Goal: Task Accomplishment & Management: Complete application form

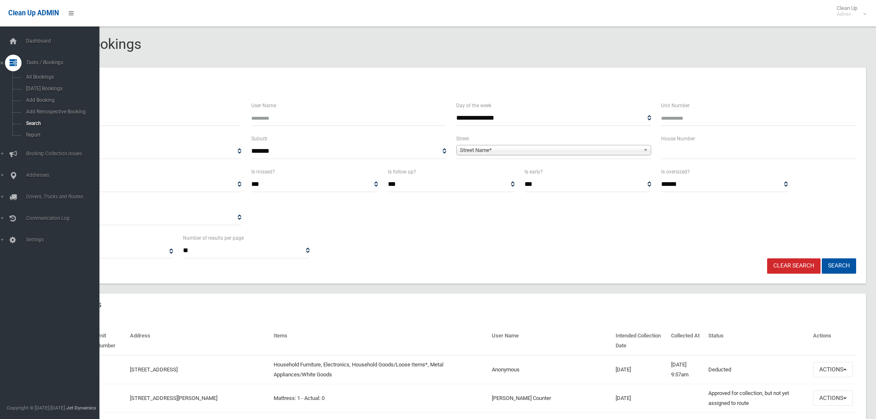
select select
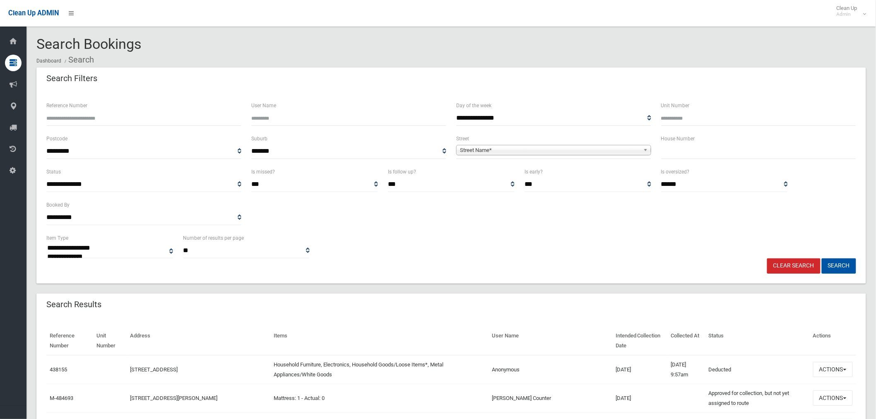
click at [733, 148] on input "text" at bounding box center [758, 151] width 195 height 15
type input "**"
click at [570, 151] on span "Street Name*" at bounding box center [550, 150] width 180 height 10
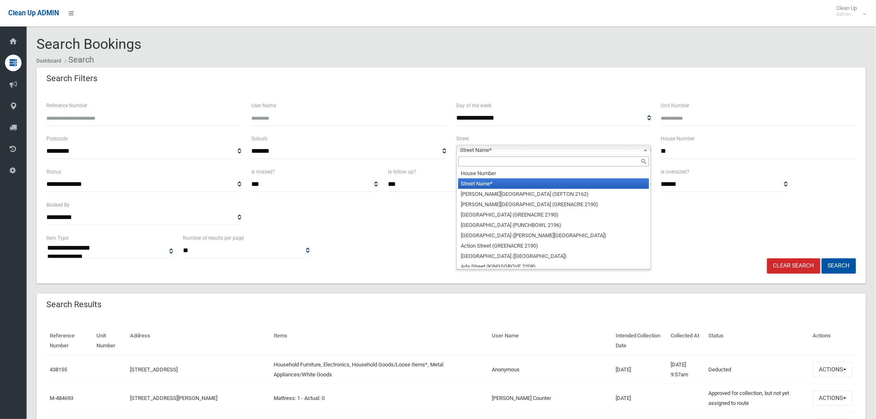
click at [504, 161] on input "text" at bounding box center [553, 161] width 191 height 10
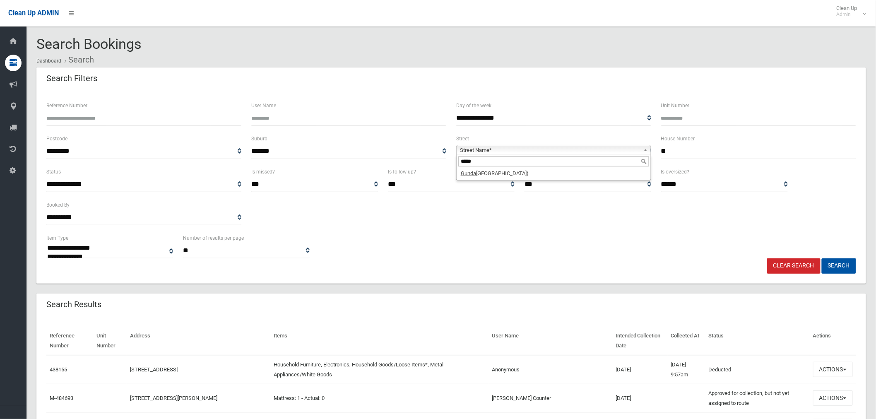
type input "*****"
click at [508, 168] on div "*****" at bounding box center [554, 161] width 194 height 13
click at [514, 173] on li "Gunda roo Street (VILLAWOOD 2163)" at bounding box center [553, 173] width 191 height 10
click at [843, 264] on button "Search" at bounding box center [839, 265] width 34 height 15
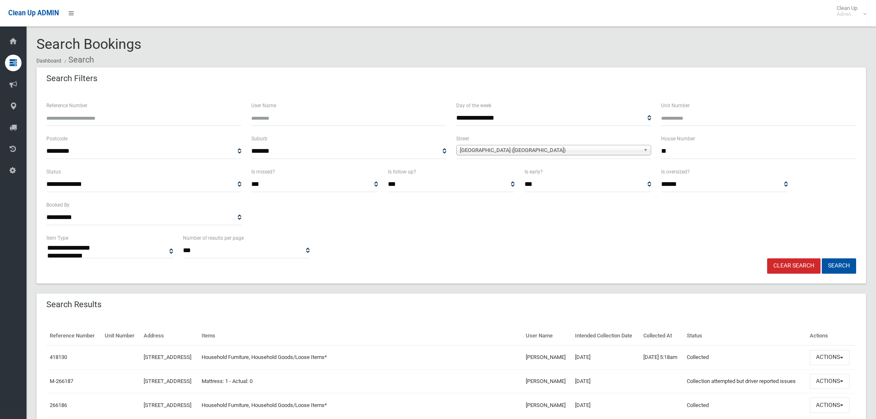
select select
click at [827, 365] on button "Actions" at bounding box center [830, 357] width 40 height 15
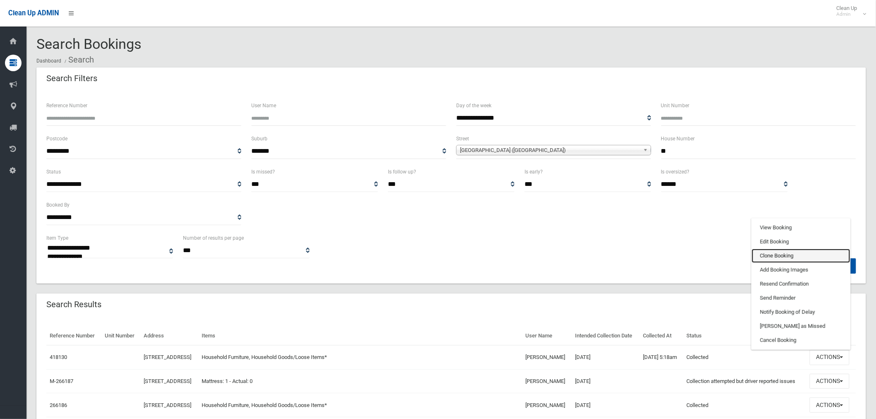
click at [774, 263] on link "Clone Booking" at bounding box center [801, 256] width 99 height 14
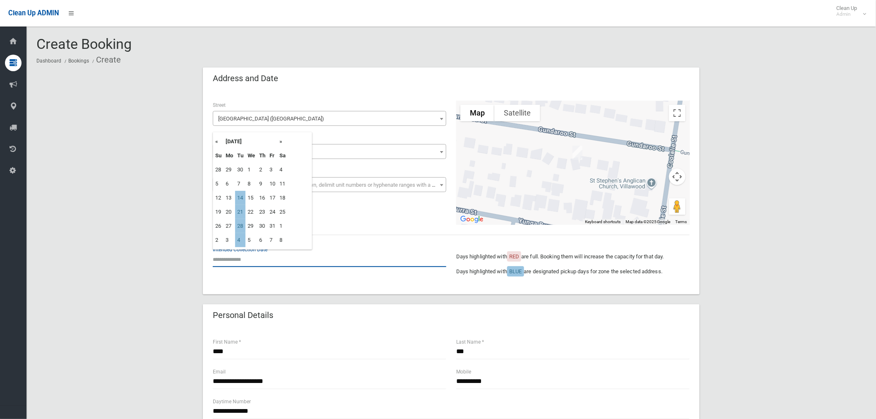
click at [247, 256] on input "text" at bounding box center [330, 259] width 234 height 15
click at [242, 209] on td "21" at bounding box center [240, 212] width 10 height 14
type input "**********"
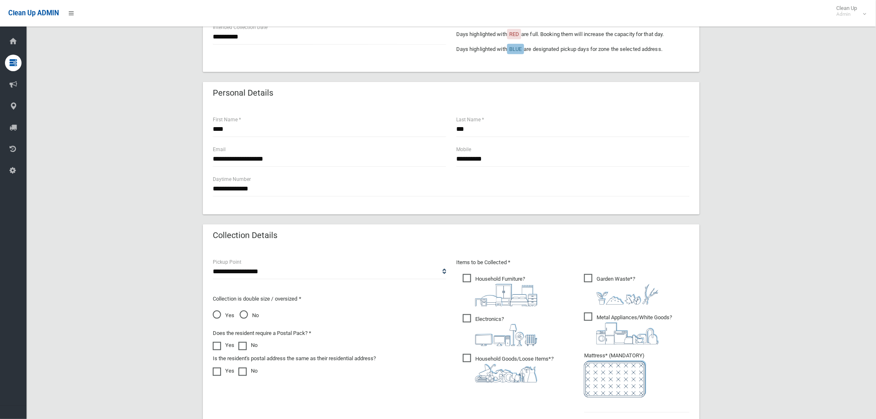
scroll to position [276, 0]
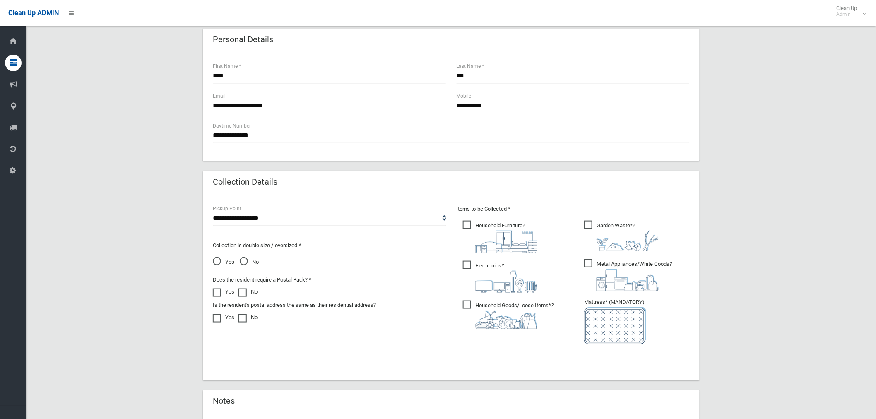
click at [469, 264] on span "Electronics ?" at bounding box center [500, 277] width 75 height 32
click at [590, 262] on span "Metal Appliances/White Goods ?" at bounding box center [628, 275] width 88 height 32
click at [610, 354] on input "text" at bounding box center [637, 351] width 106 height 15
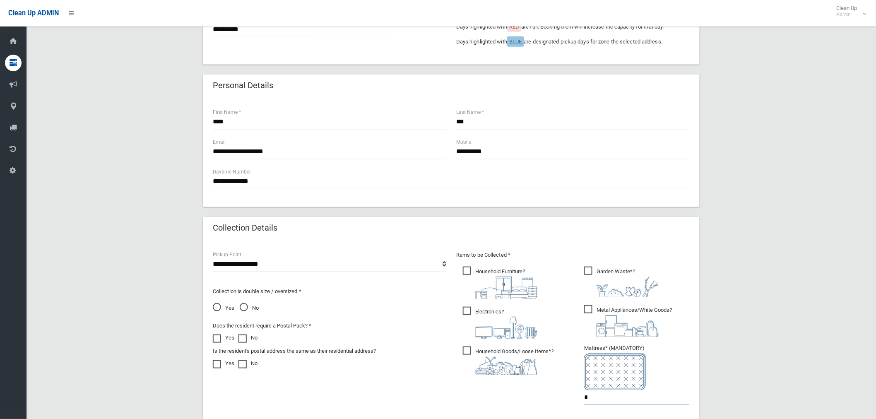
scroll to position [396, 0]
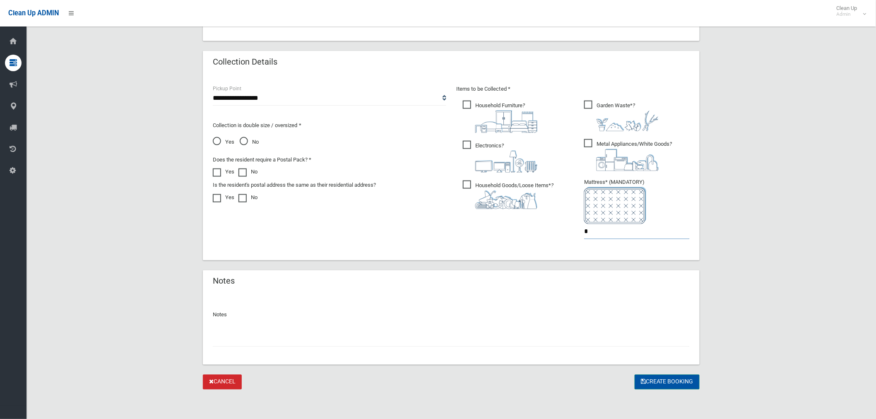
type input "*"
click at [645, 378] on button "Create Booking" at bounding box center [667, 382] width 65 height 15
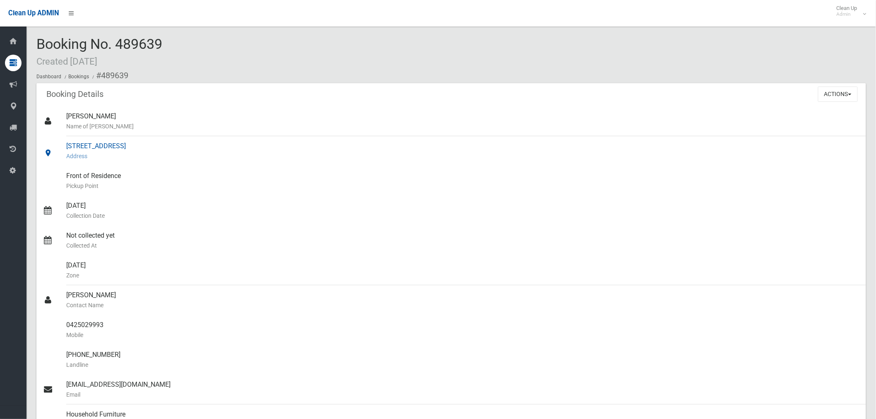
drag, startPoint x: 200, startPoint y: 144, endPoint x: 51, endPoint y: 149, distance: 149.1
click at [51, 149] on link "35 Gundaroo Street, VILLAWOOD NSW 2163 Address" at bounding box center [451, 151] width 830 height 30
copy link "[STREET_ADDRESS]"
drag, startPoint x: 106, startPoint y: 327, endPoint x: 60, endPoint y: 327, distance: 46.0
click at [60, 327] on link "0425029993 Mobile" at bounding box center [451, 330] width 830 height 30
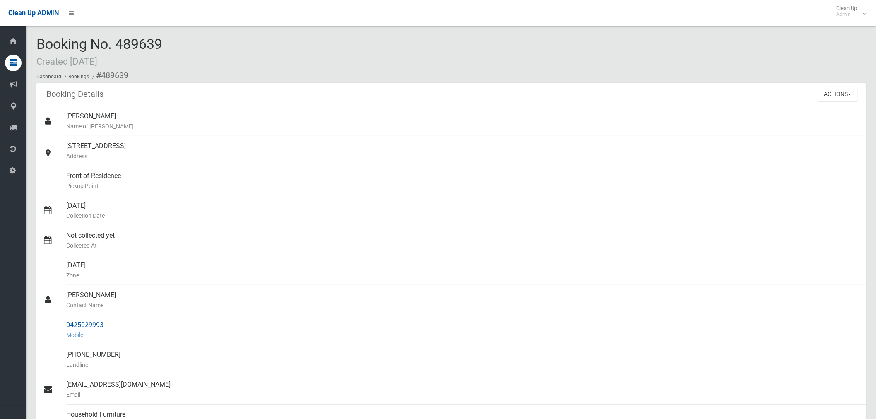
copy link "0425029993"
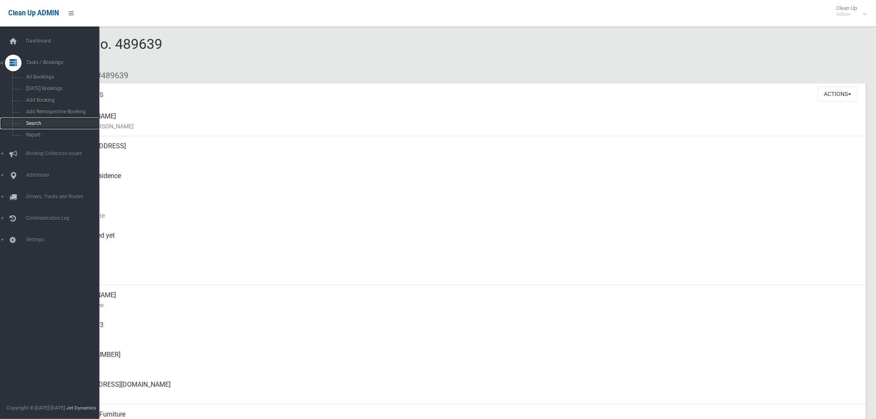
click at [32, 126] on span "Search" at bounding box center [62, 123] width 76 height 6
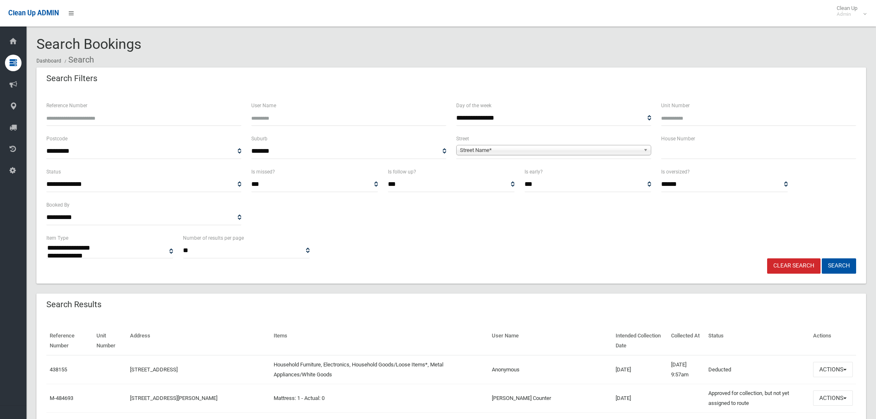
select select
click at [672, 156] on input "text" at bounding box center [758, 151] width 195 height 15
type input "***"
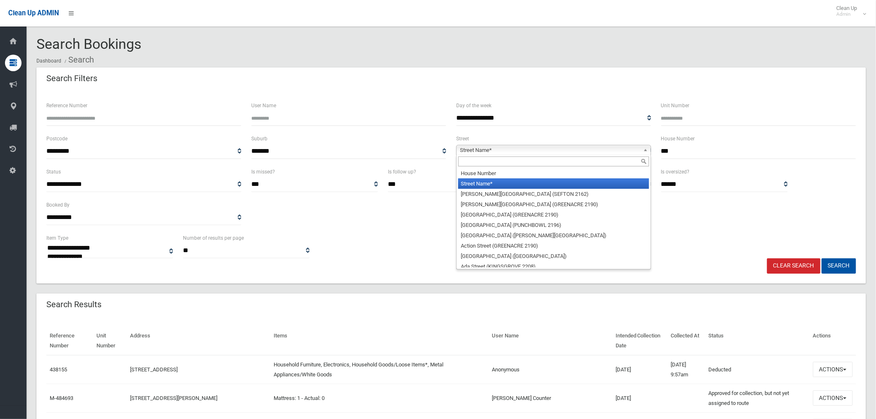
drag, startPoint x: 493, startPoint y: 147, endPoint x: 486, endPoint y: 168, distance: 21.3
click at [494, 149] on span "Street Name*" at bounding box center [550, 150] width 180 height 10
click at [486, 163] on input "text" at bounding box center [553, 161] width 191 height 10
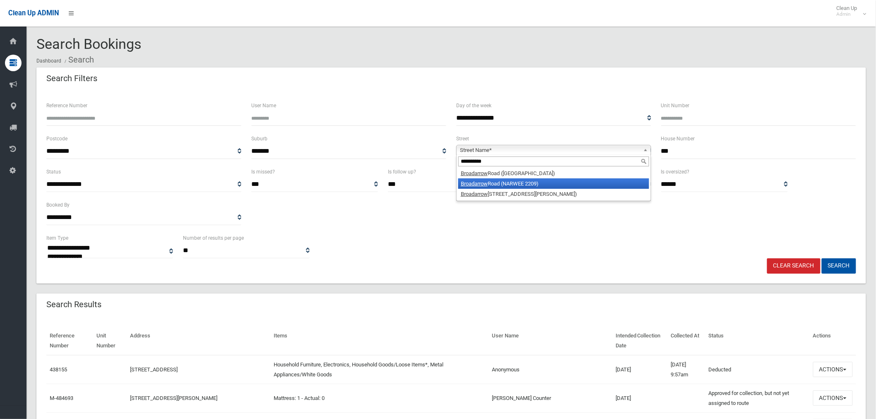
type input "**********"
click at [536, 183] on li "Broadarrow Road (NARWEE 2209)" at bounding box center [553, 183] width 191 height 10
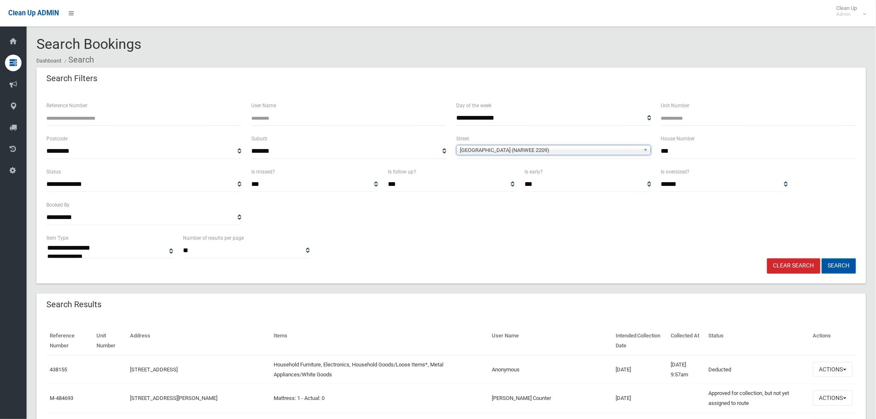
click at [844, 264] on button "Search" at bounding box center [839, 265] width 34 height 15
click at [842, 265] on button "Search" at bounding box center [839, 265] width 34 height 15
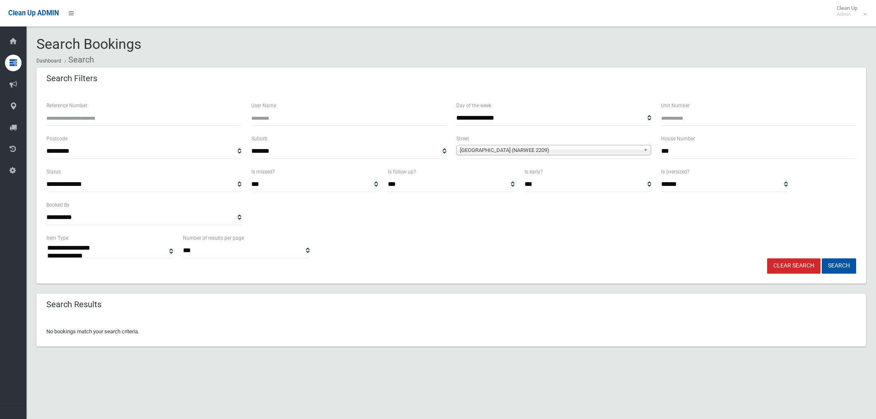
select select
click at [678, 151] on input "***" at bounding box center [758, 151] width 195 height 15
type input "*******"
click at [822, 258] on button "Search" at bounding box center [839, 265] width 34 height 15
select select
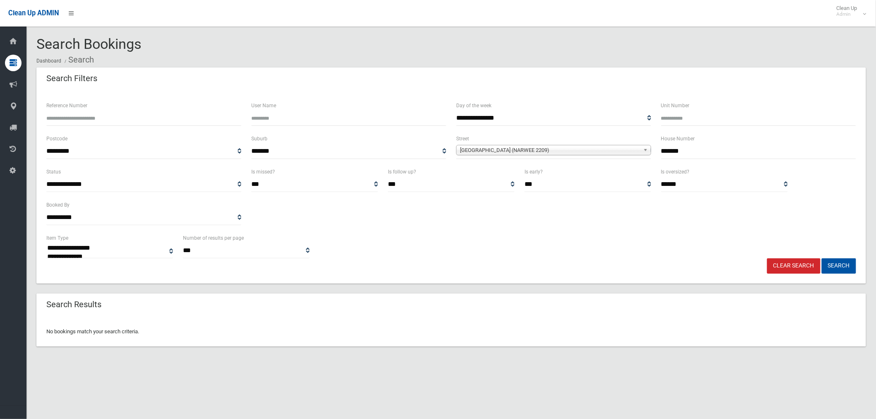
click at [672, 149] on input "*******" at bounding box center [758, 151] width 195 height 15
type input "********"
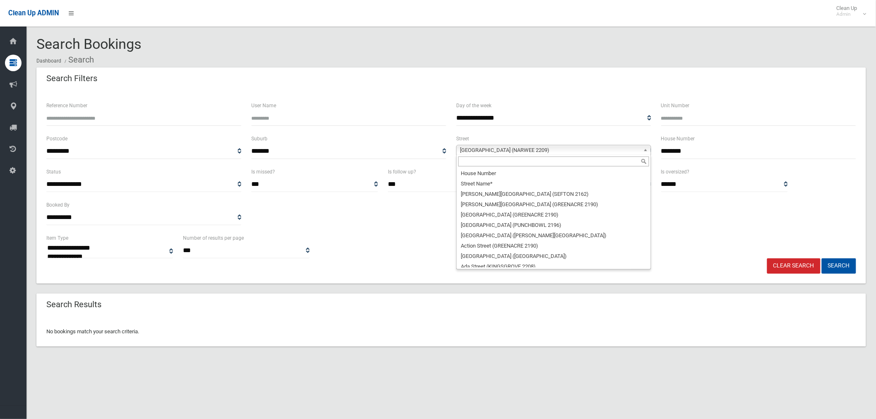
click at [607, 152] on span "[GEOGRAPHIC_DATA] (NARWEE 2209)" at bounding box center [550, 150] width 180 height 10
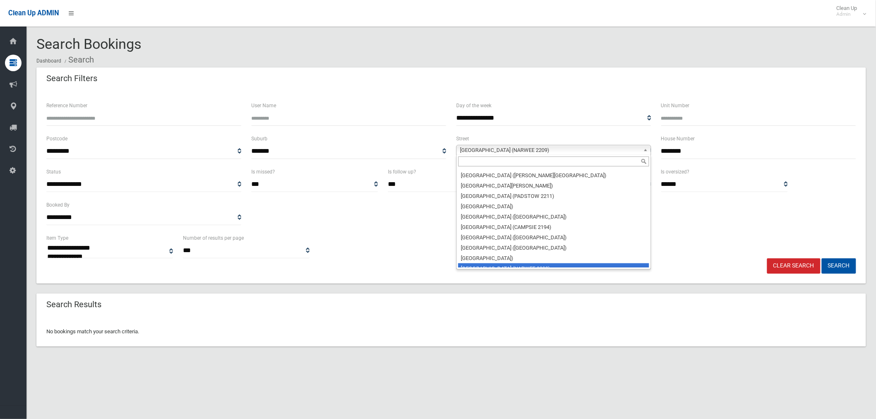
scroll to position [3147, 0]
click at [507, 162] on input "text" at bounding box center [553, 161] width 191 height 10
click at [694, 221] on div "**********" at bounding box center [451, 200] width 820 height 66
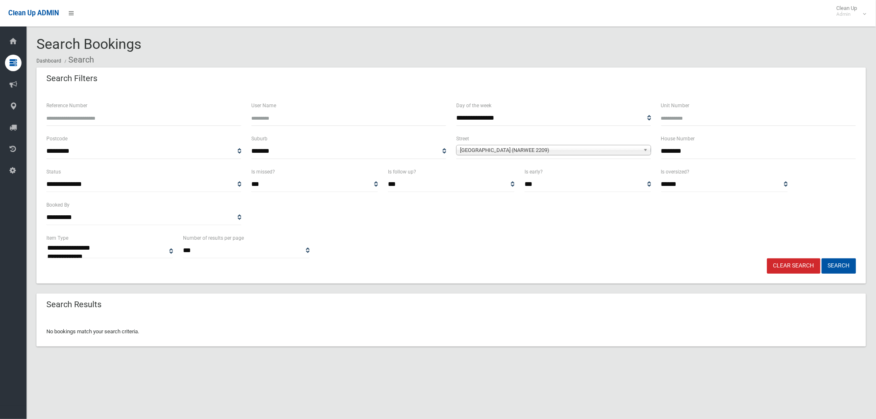
click at [547, 155] on div "Broadarrow Road (NARWEE 2209) House Number Street Name* Abbott Avenue (SEFTON 2…" at bounding box center [553, 150] width 195 height 10
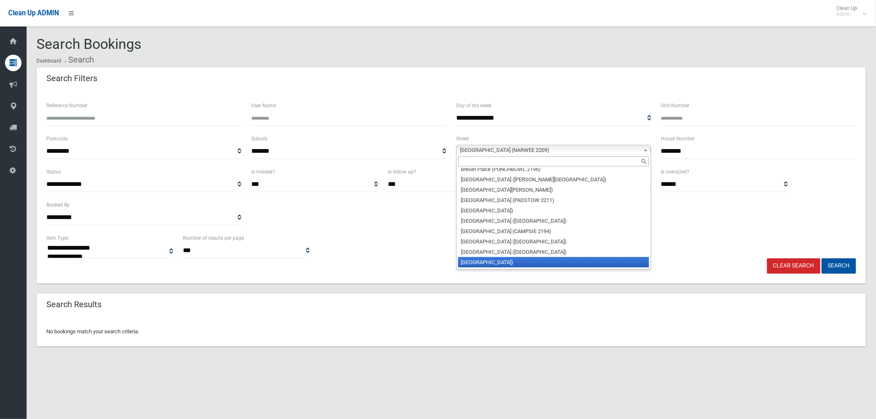
click at [538, 257] on li "[GEOGRAPHIC_DATA])" at bounding box center [553, 262] width 191 height 10
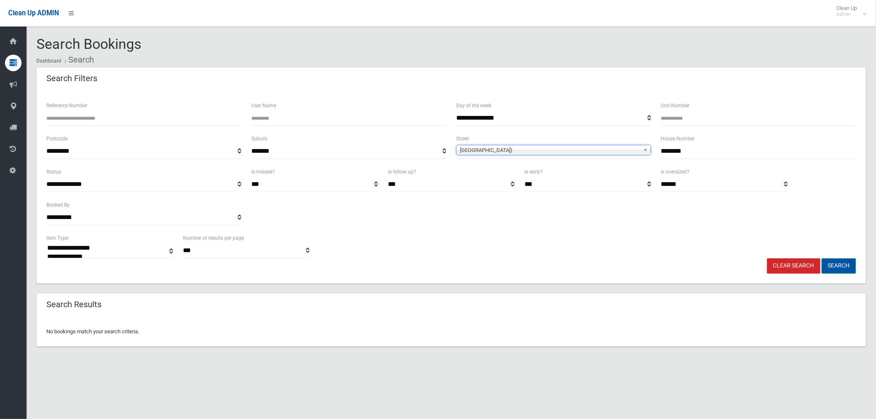
drag, startPoint x: 839, startPoint y: 266, endPoint x: 834, endPoint y: 267, distance: 4.6
click at [839, 267] on button "Search" at bounding box center [839, 265] width 34 height 15
select select
click at [710, 153] on input "********" at bounding box center [758, 151] width 195 height 15
type input "***"
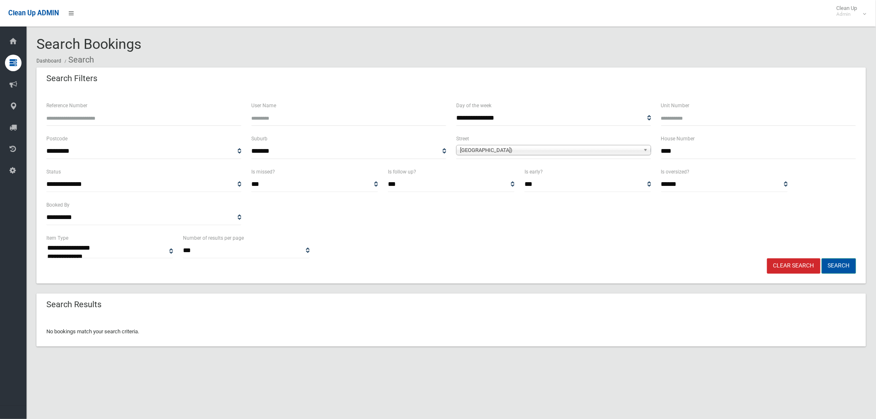
drag, startPoint x: 850, startPoint y: 264, endPoint x: 835, endPoint y: 243, distance: 25.5
click at [850, 265] on button "Search" at bounding box center [839, 265] width 34 height 15
select select
click at [641, 150] on link "Broadarrow Road (RIVERWOOD 2210)" at bounding box center [553, 150] width 195 height 10
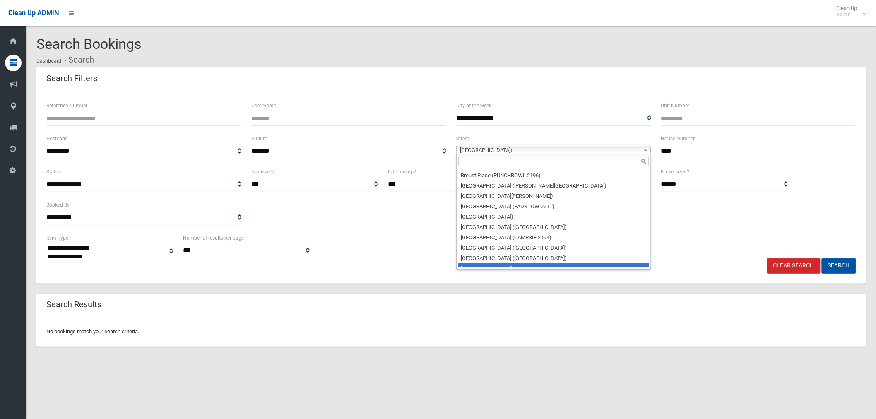
scroll to position [3136, 0]
click at [111, 119] on input "Reference Number" at bounding box center [143, 118] width 195 height 15
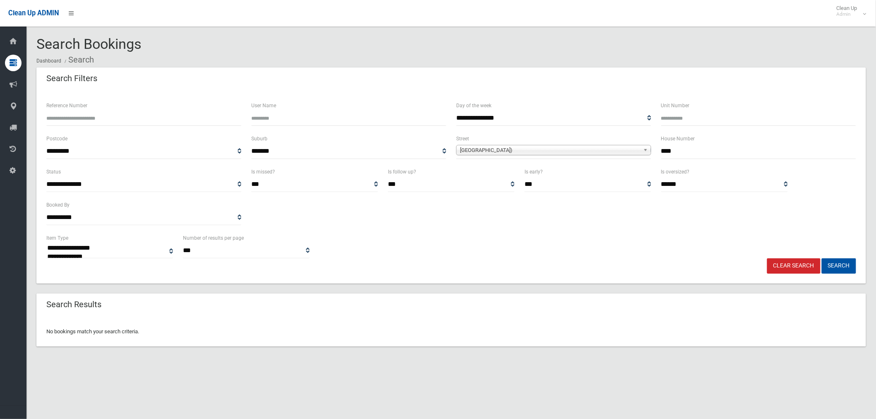
click at [684, 155] on input "***" at bounding box center [758, 151] width 195 height 15
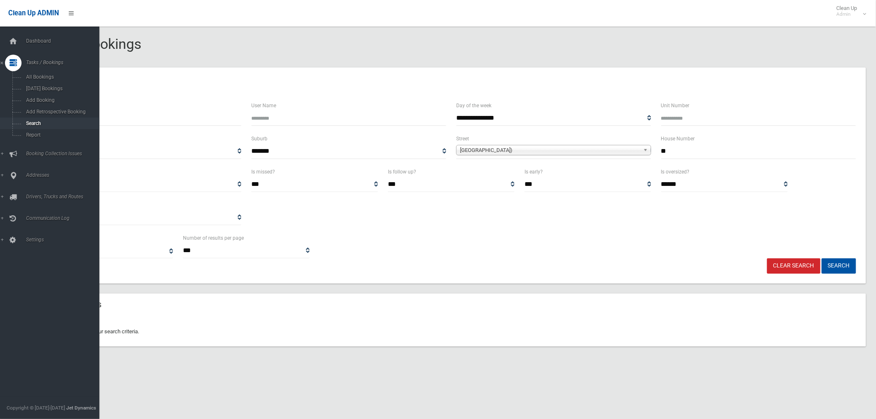
type input "**"
click at [34, 123] on span "Search" at bounding box center [62, 123] width 76 height 6
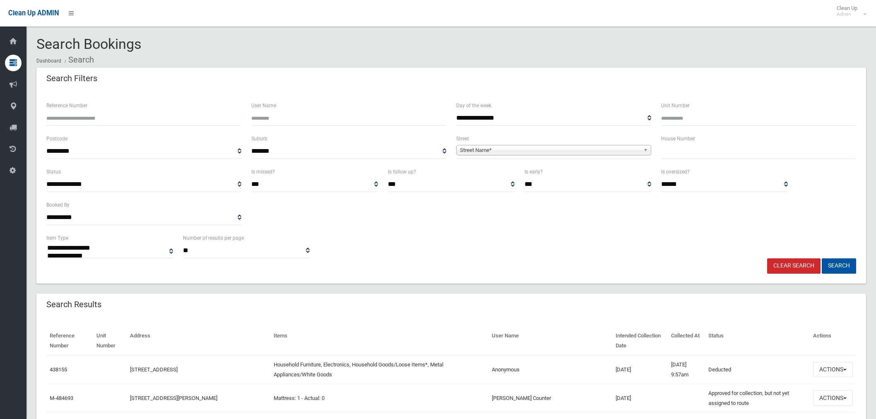
select select
click at [675, 154] on input "text" at bounding box center [758, 151] width 195 height 15
type input "**"
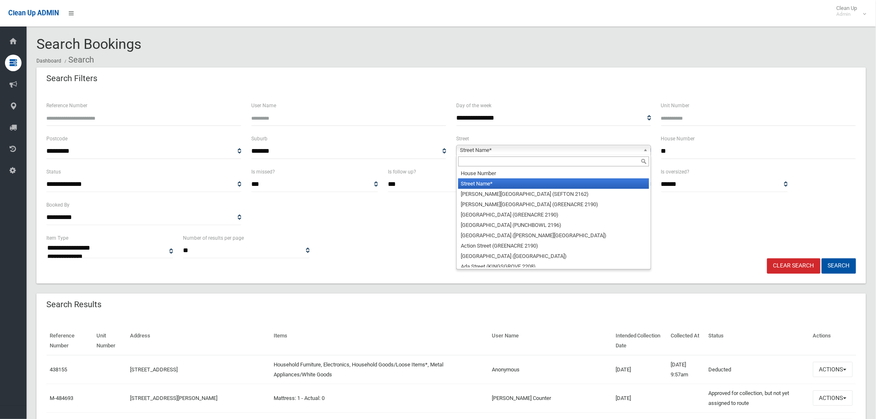
click at [482, 149] on span "Street Name*" at bounding box center [550, 150] width 180 height 10
click at [475, 163] on input "text" at bounding box center [553, 161] width 191 height 10
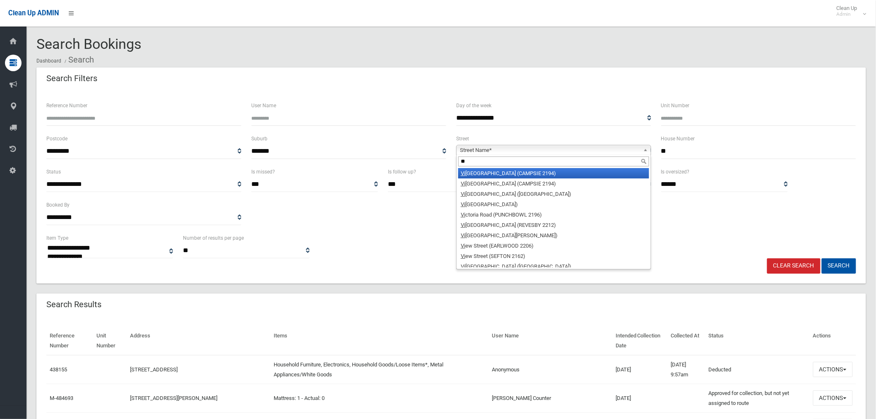
type input "**"
click at [530, 175] on li "Vi cliffe Avenue (CAMPSIE 2194)" at bounding box center [553, 173] width 191 height 10
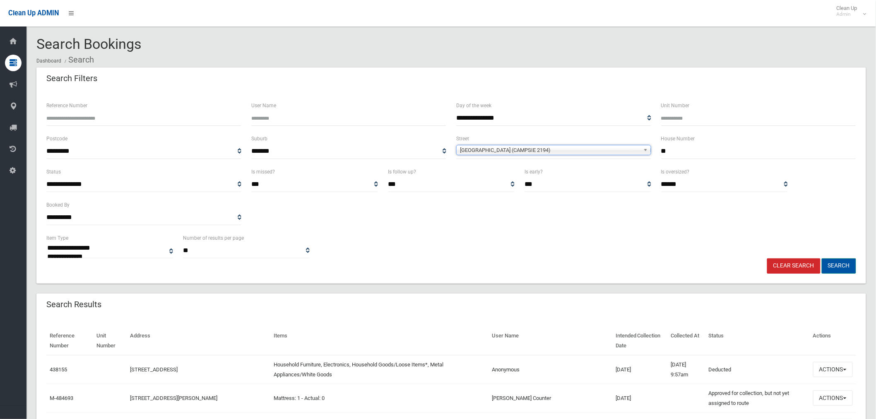
click at [841, 267] on button "Search" at bounding box center [839, 265] width 34 height 15
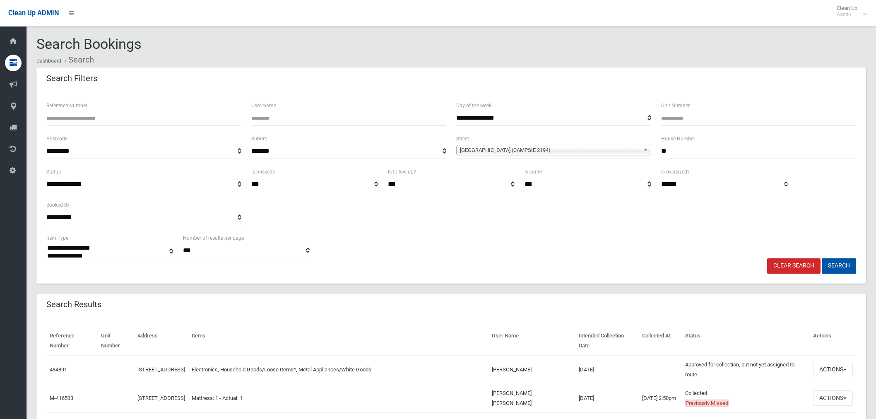
select select
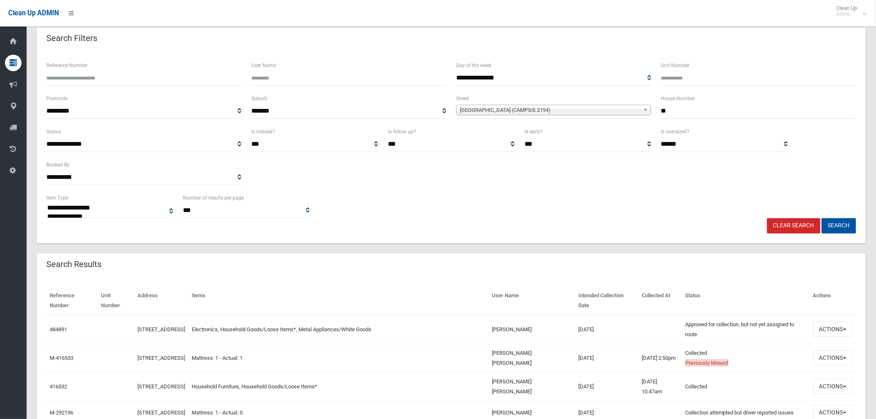
scroll to position [92, 0]
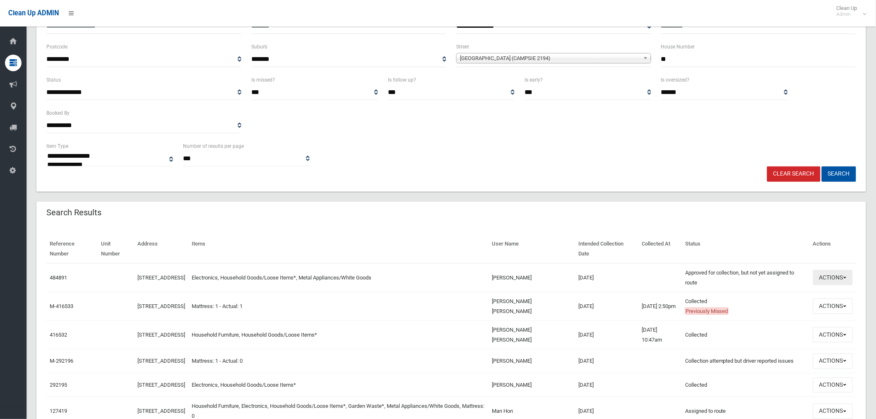
click at [824, 277] on button "Actions" at bounding box center [833, 277] width 40 height 15
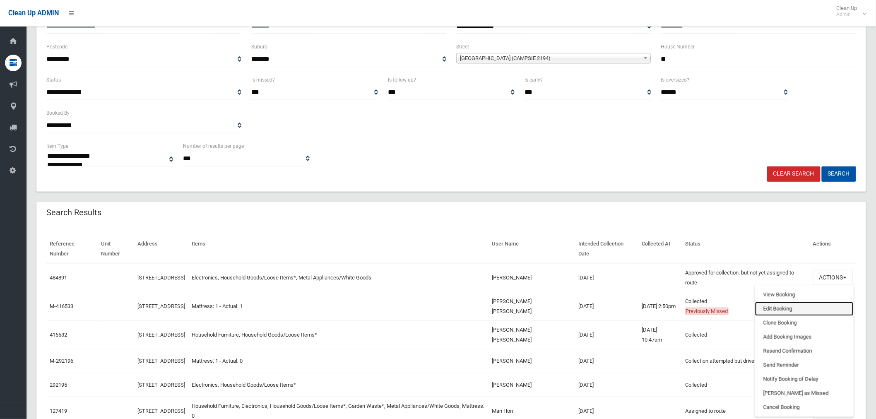
click at [789, 308] on link "Edit Booking" at bounding box center [804, 309] width 99 height 14
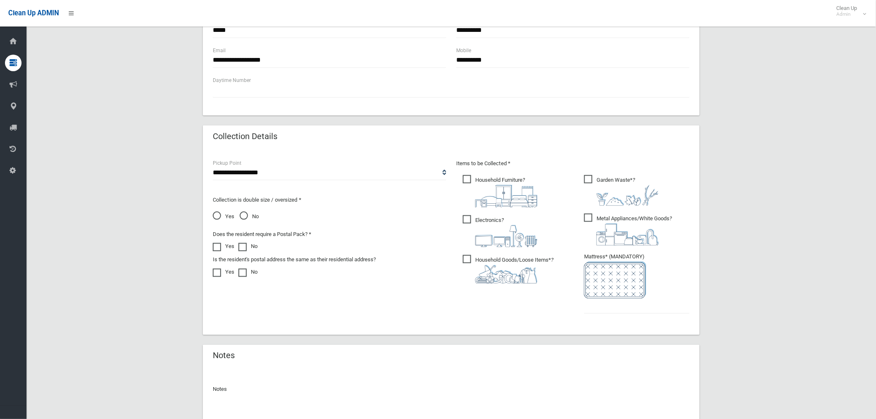
scroll to position [322, 0]
click at [217, 217] on span "Yes" at bounding box center [224, 216] width 22 height 10
click at [594, 308] on input "text" at bounding box center [637, 305] width 106 height 15
type input "*"
click at [466, 180] on span "Household Furniture ?" at bounding box center [500, 191] width 75 height 32
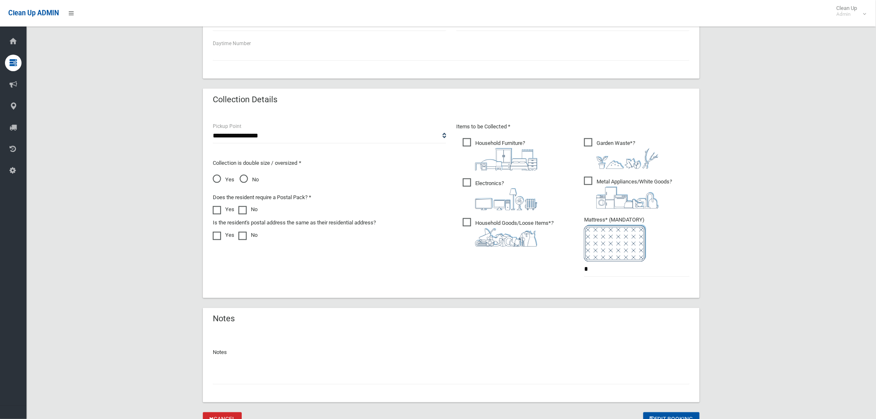
scroll to position [396, 0]
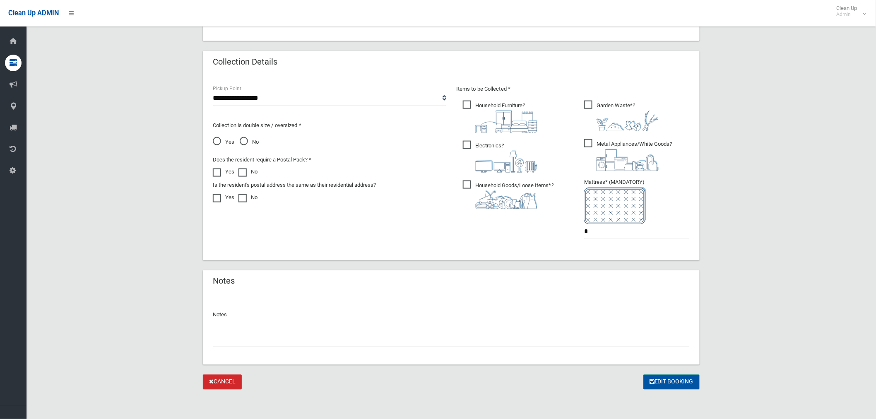
click at [680, 382] on button "Edit Booking" at bounding box center [671, 382] width 56 height 15
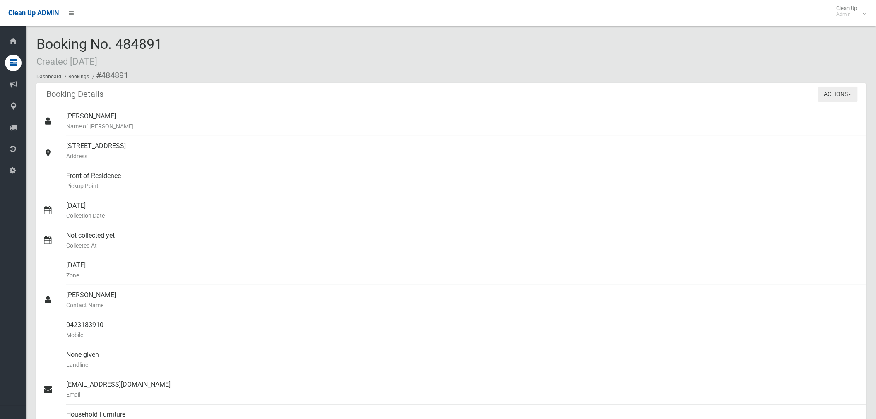
click at [830, 96] on button "Actions" at bounding box center [838, 94] width 40 height 15
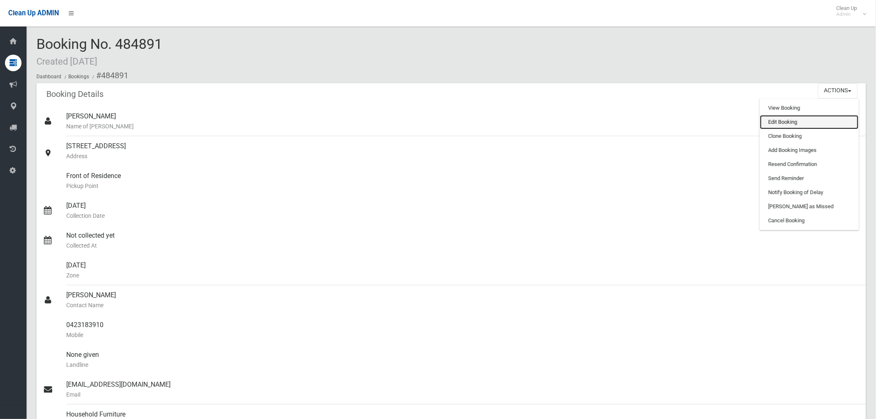
click at [783, 122] on link "Edit Booking" at bounding box center [809, 122] width 99 height 14
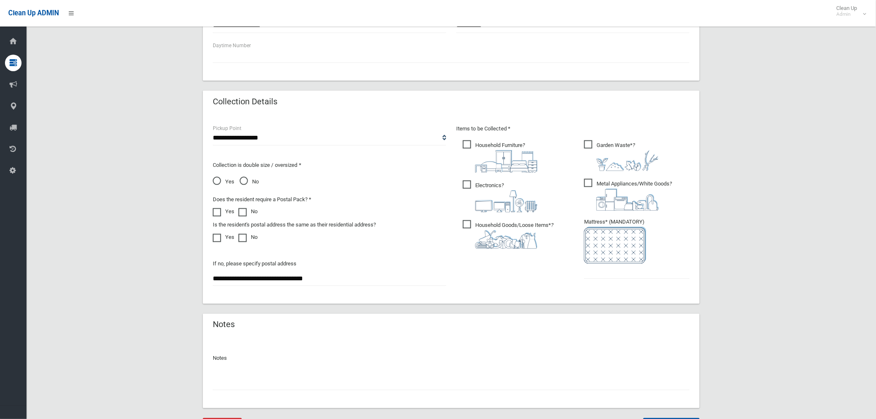
scroll to position [400, 0]
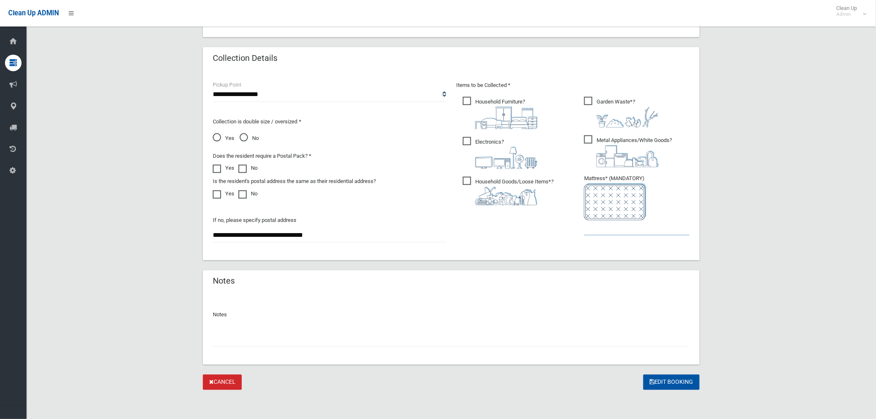
click at [618, 230] on input "text" at bounding box center [637, 227] width 106 height 15
type input "*"
click at [301, 328] on div at bounding box center [451, 336] width 477 height 22
click at [236, 334] on input "text" at bounding box center [451, 339] width 477 height 15
click at [356, 338] on input "**********" at bounding box center [451, 339] width 477 height 15
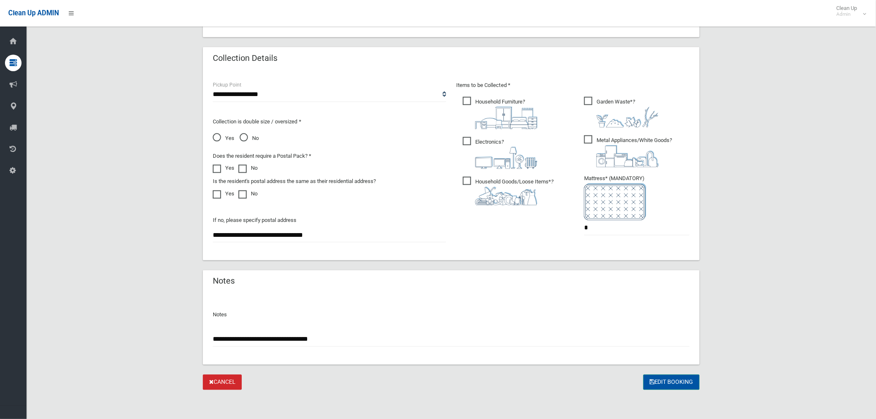
type input "**********"
click at [658, 382] on button "Edit Booking" at bounding box center [671, 382] width 56 height 15
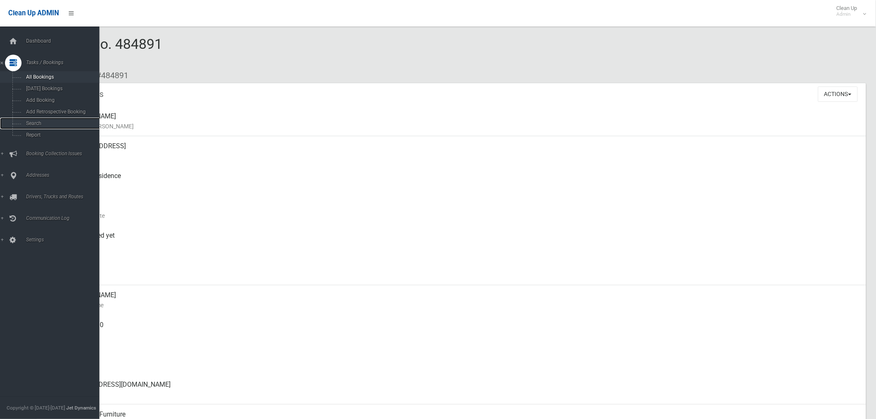
drag, startPoint x: 38, startPoint y: 122, endPoint x: 86, endPoint y: 76, distance: 66.5
click at [38, 122] on span "Search" at bounding box center [62, 123] width 76 height 6
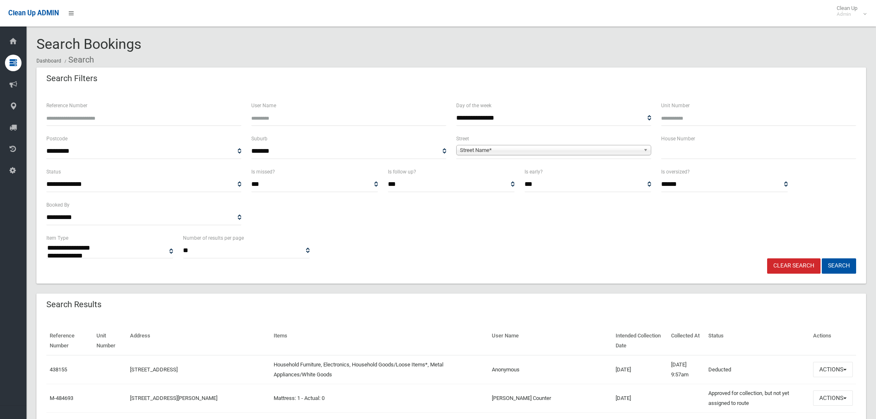
select select
click at [691, 147] on input "text" at bounding box center [758, 151] width 195 height 15
click at [703, 151] on input "text" at bounding box center [758, 151] width 195 height 15
click at [666, 152] on input "text" at bounding box center [758, 151] width 195 height 15
type input "**"
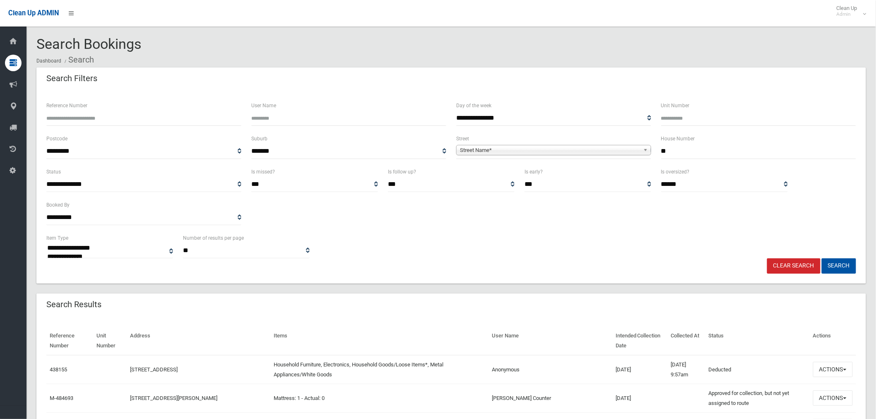
click at [549, 152] on span "Street Name*" at bounding box center [550, 150] width 180 height 10
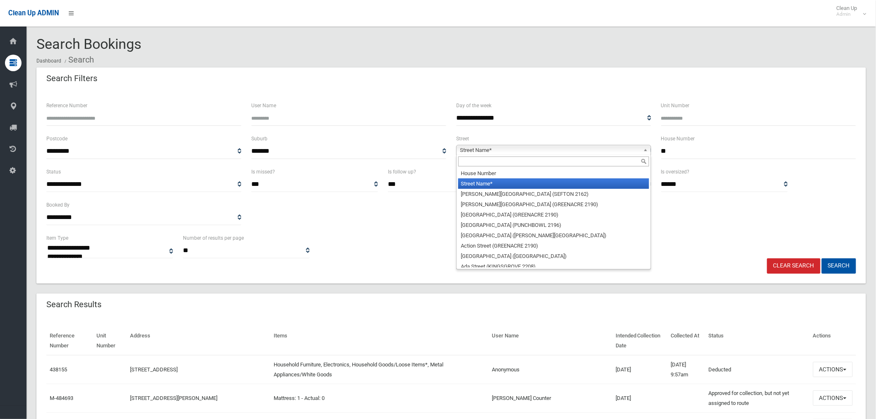
click at [494, 160] on input "text" at bounding box center [553, 161] width 191 height 10
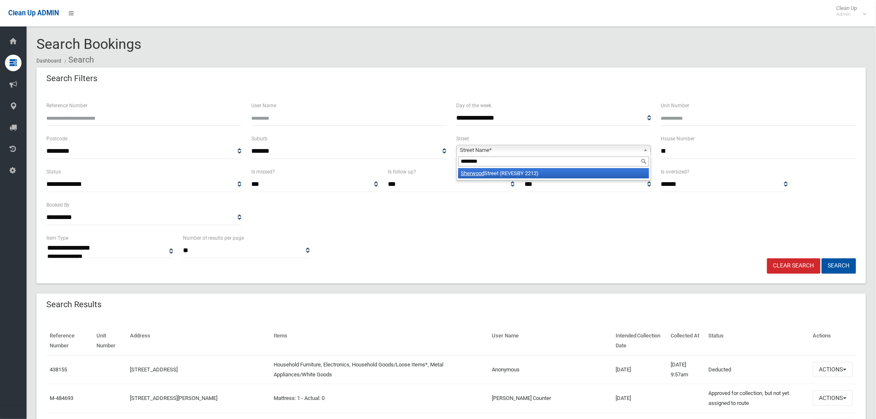
type input "********"
click at [558, 172] on li "Sherwood Street (REVESBY 2212)" at bounding box center [553, 173] width 191 height 10
click at [838, 267] on button "Search" at bounding box center [839, 265] width 34 height 15
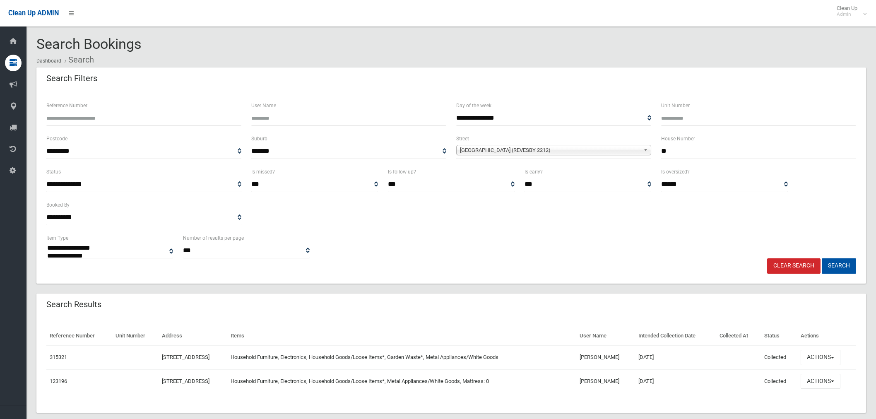
select select
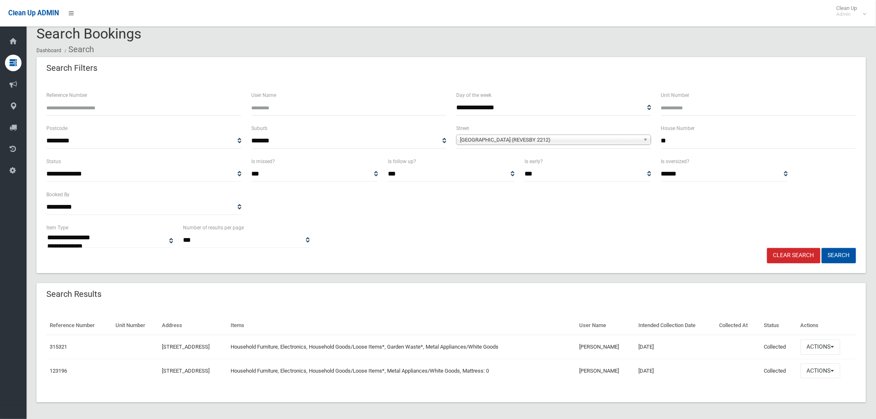
scroll to position [14, 0]
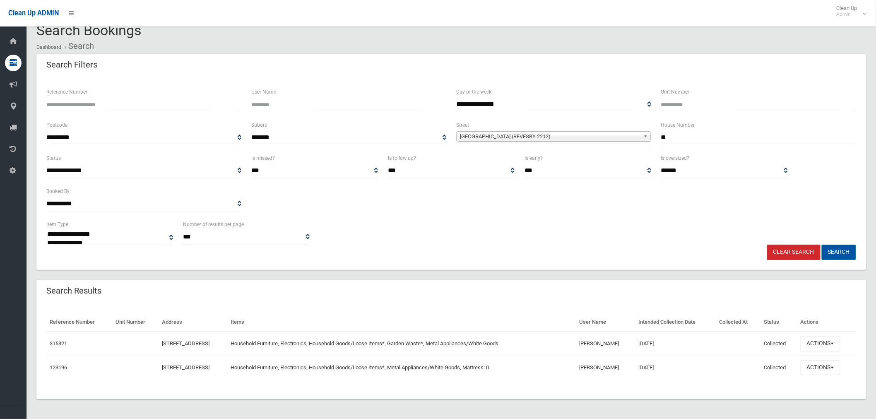
click at [839, 251] on button "Search" at bounding box center [839, 252] width 34 height 15
click at [830, 341] on button "Actions" at bounding box center [821, 343] width 40 height 15
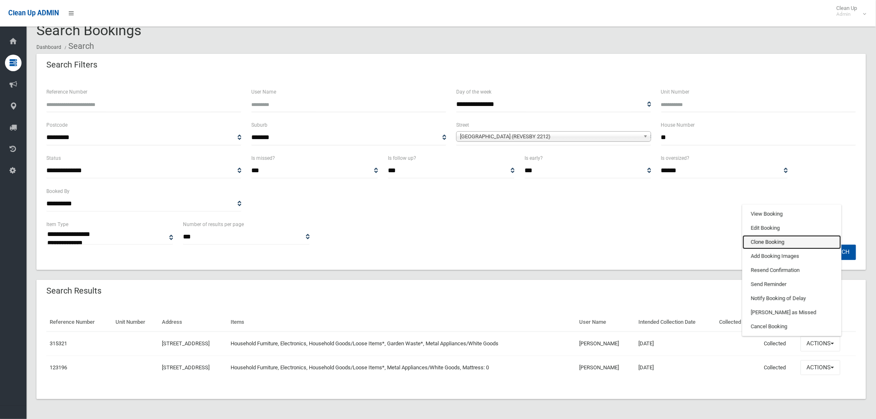
click at [773, 243] on link "Clone Booking" at bounding box center [792, 242] width 99 height 14
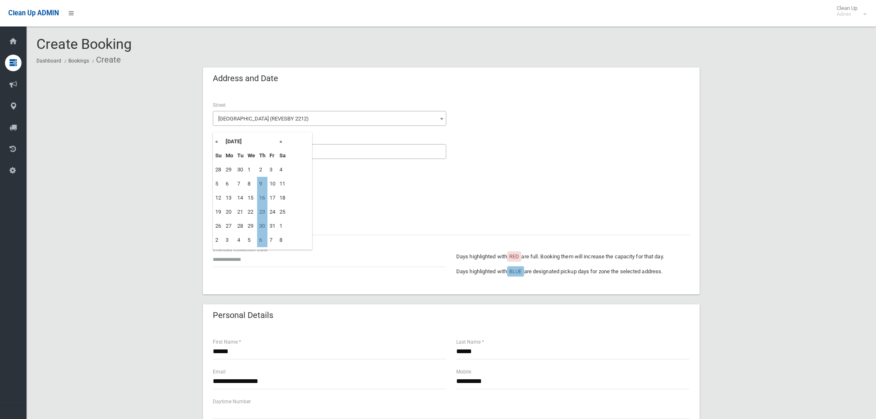
click at [241, 262] on input "text" at bounding box center [330, 259] width 234 height 15
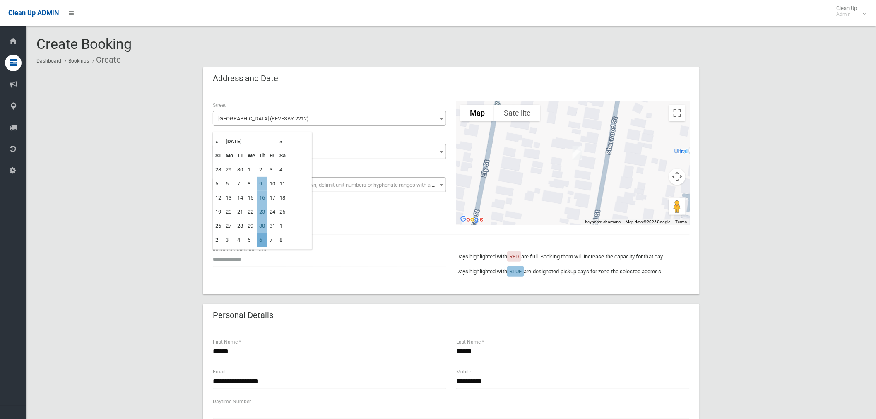
click at [262, 241] on td "6" at bounding box center [262, 240] width 10 height 14
click at [249, 258] on input "**********" at bounding box center [330, 259] width 234 height 15
click at [263, 171] on td "30" at bounding box center [262, 170] width 10 height 14
type input "**********"
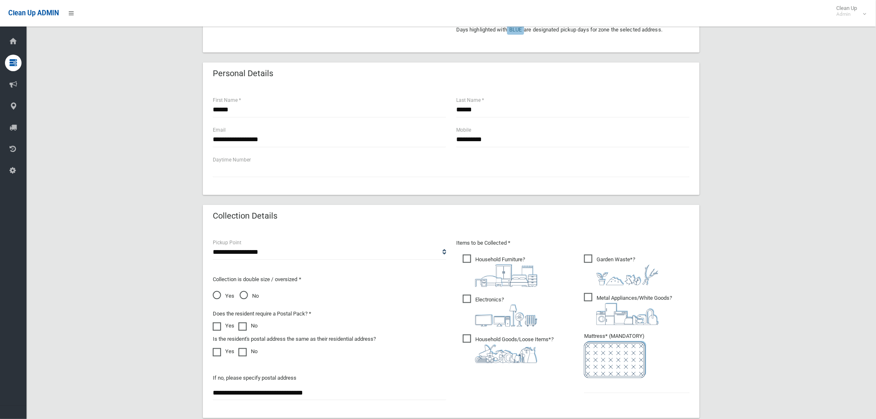
scroll to position [230, 0]
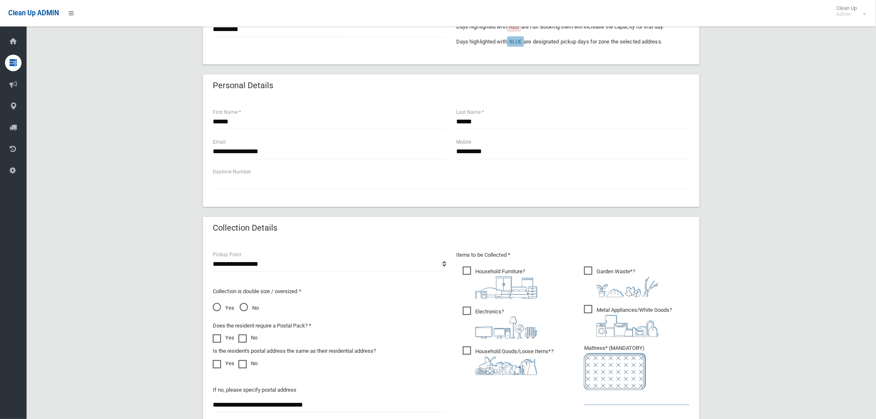
click at [600, 395] on input "text" at bounding box center [637, 397] width 106 height 15
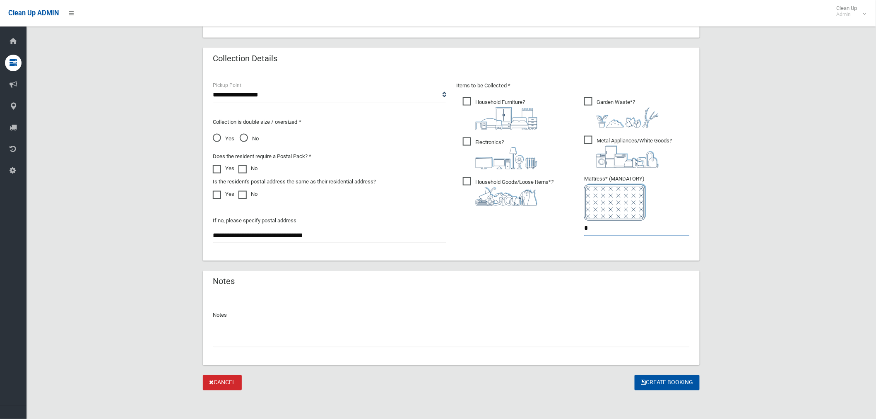
scroll to position [400, 0]
type input "*"
click at [656, 379] on button "Create Booking" at bounding box center [667, 382] width 65 height 15
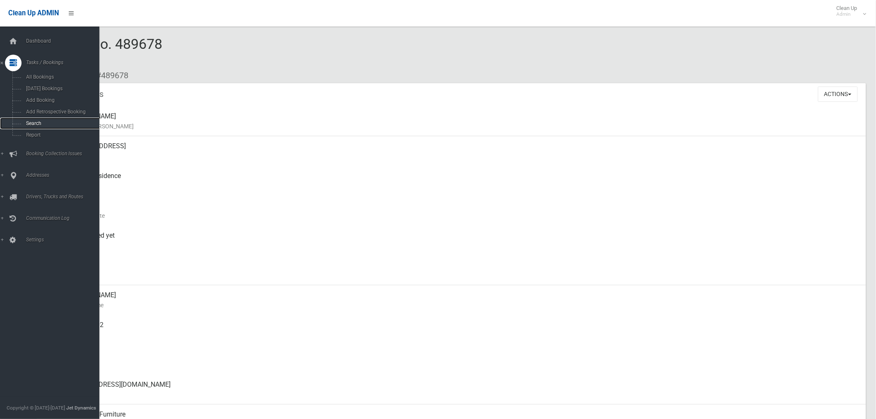
click at [39, 120] on link "Search" at bounding box center [53, 124] width 106 height 12
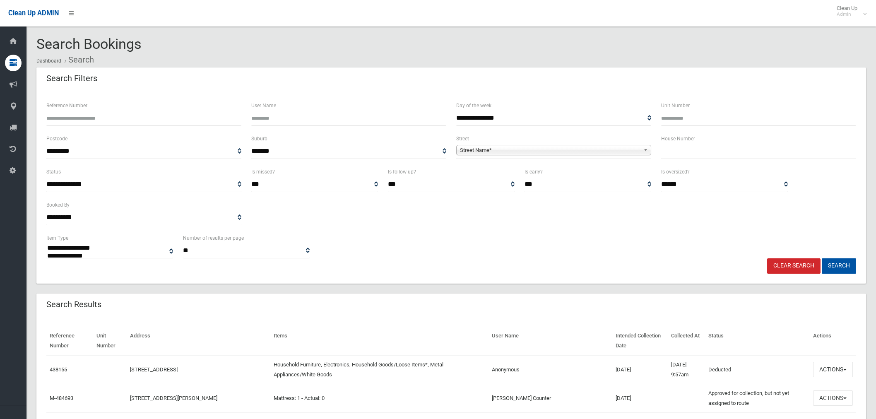
select select
